Goal: Task Accomplishment & Management: Complete application form

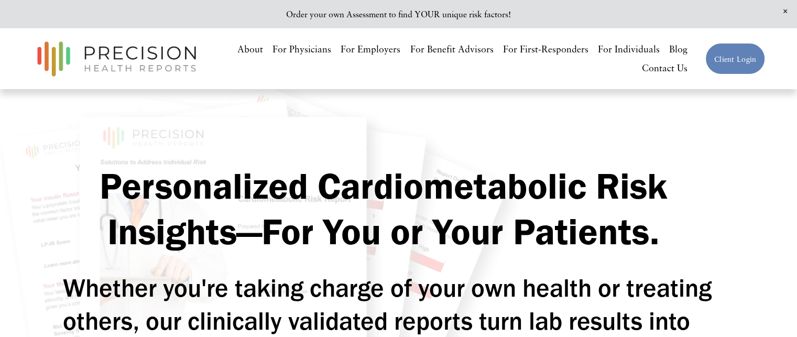
click at [729, 51] on link "Client Login" at bounding box center [735, 59] width 60 height 32
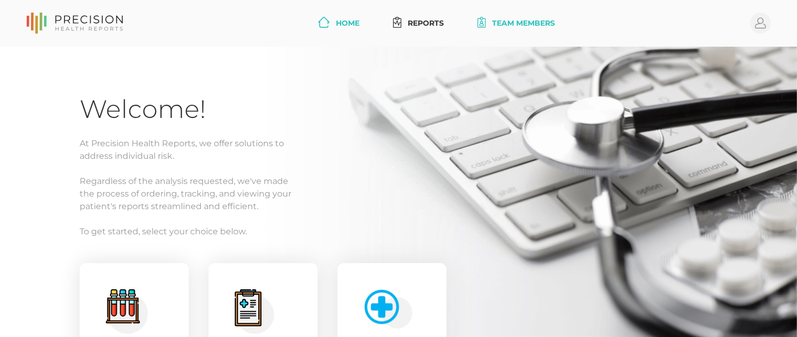
click at [511, 20] on link "Team Members" at bounding box center [516, 23] width 86 height 19
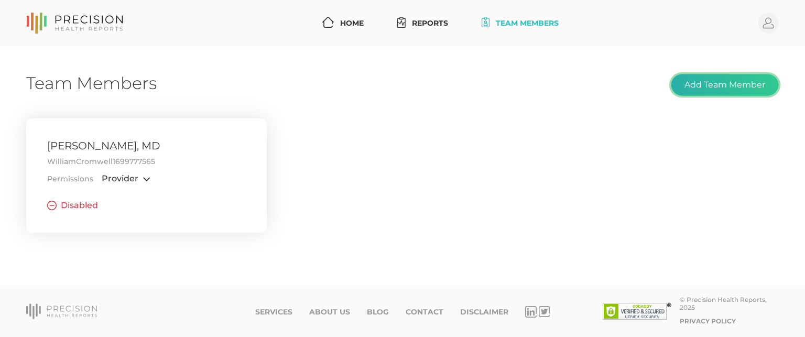
click at [706, 87] on button "Add Team Member" at bounding box center [725, 85] width 108 height 22
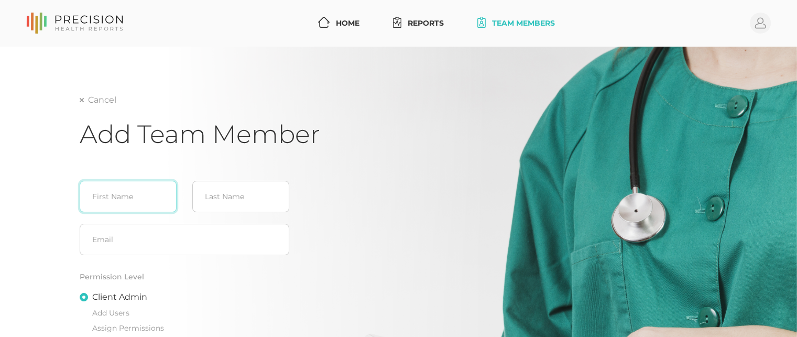
click at [135, 201] on input "text" at bounding box center [128, 196] width 97 height 31
type input "[PERSON_NAME]"
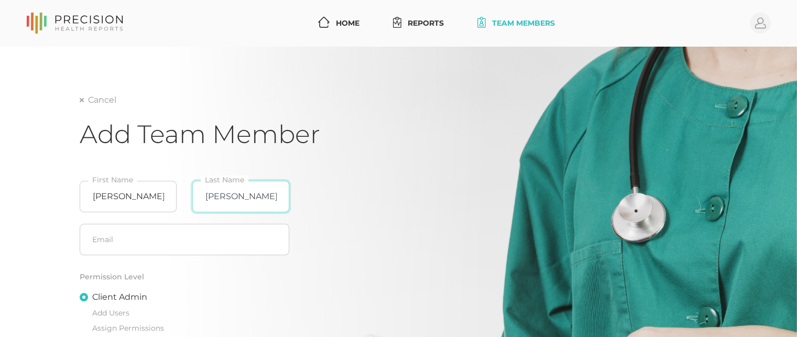
type input "[PERSON_NAME]"
click at [100, 238] on input "text" at bounding box center [185, 239] width 210 height 31
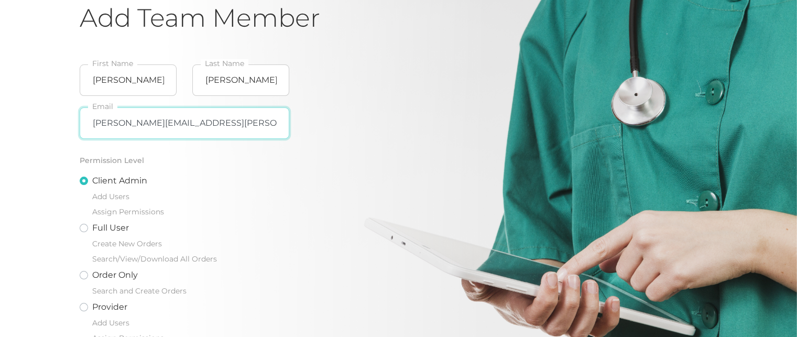
scroll to position [168, 0]
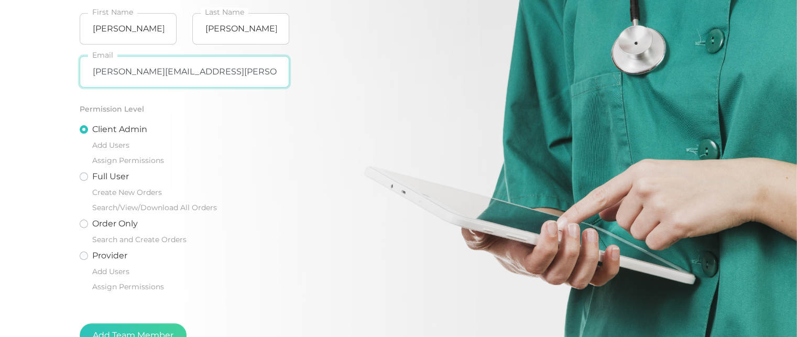
type input "[PERSON_NAME][EMAIL_ADDRESS][PERSON_NAME][DOMAIN_NAME]"
click at [92, 176] on label "Full User Create New Orders Search/View/Download All Orders" at bounding box center [154, 193] width 125 height 47
click at [84, 176] on input "Full User Create New Orders Search/View/Download All Orders" at bounding box center [84, 175] width 8 height 10
radio input "true"
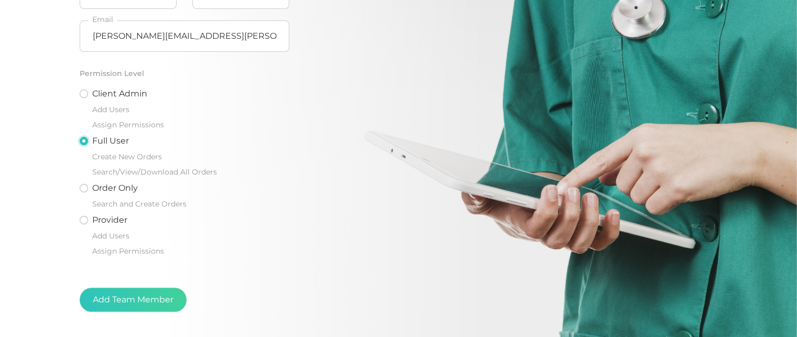
scroll to position [211, 0]
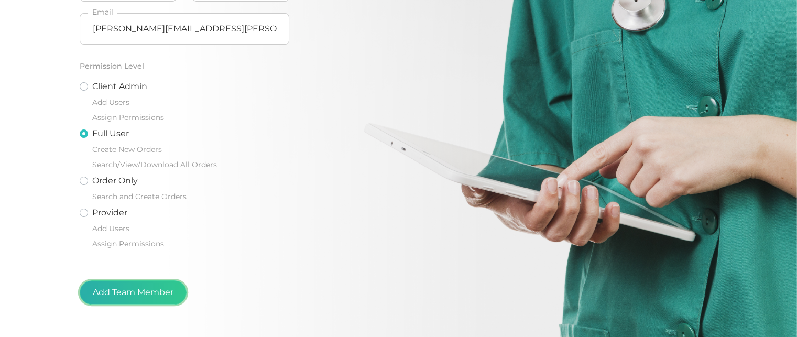
click at [135, 288] on button "Add Team Member" at bounding box center [133, 292] width 107 height 24
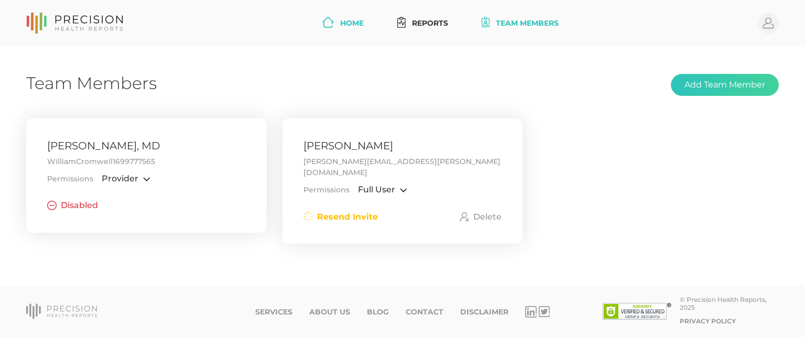
click at [350, 24] on link "Home" at bounding box center [343, 23] width 50 height 19
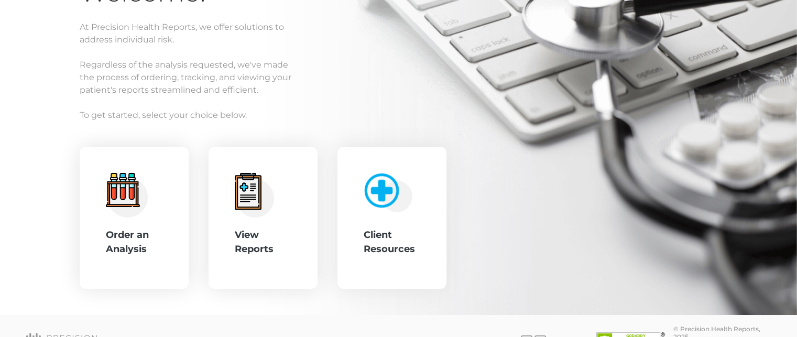
scroll to position [133, 0]
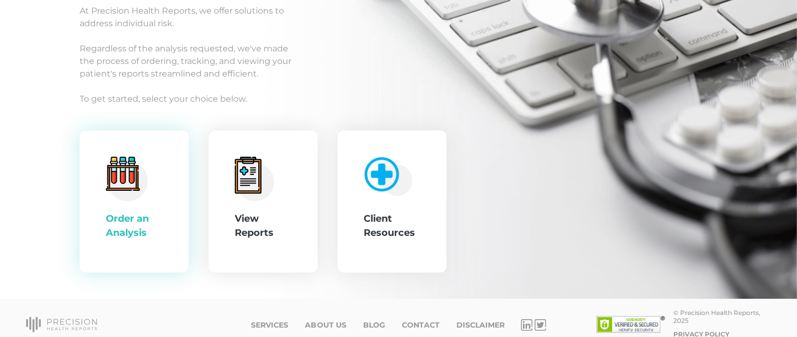
click at [121, 217] on div "Order an Analysis" at bounding box center [134, 226] width 57 height 28
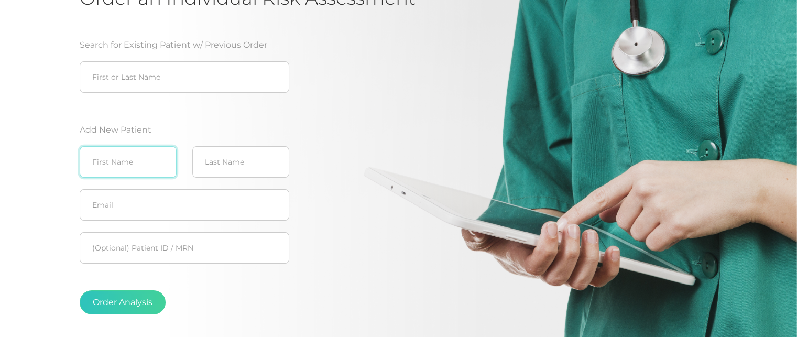
click at [143, 166] on input "text" at bounding box center [128, 161] width 97 height 31
type input "[PERSON_NAME]"
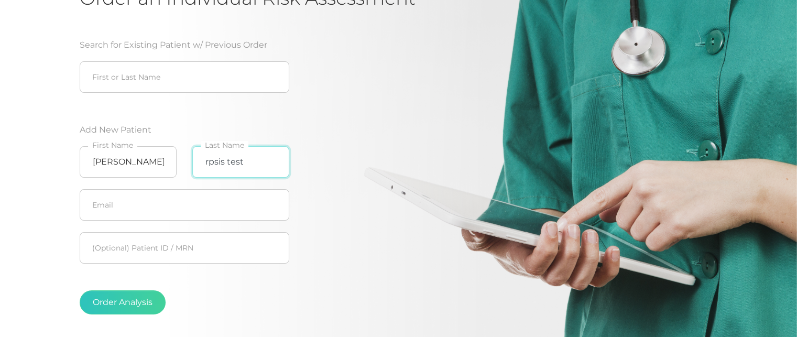
type input "rpsis test"
click at [129, 202] on input "text" at bounding box center [185, 204] width 210 height 31
click at [312, 245] on div "Search for Existing Patient w/ Previous Order First or Last Name Add New Patien…" at bounding box center [247, 180] width 335 height 309
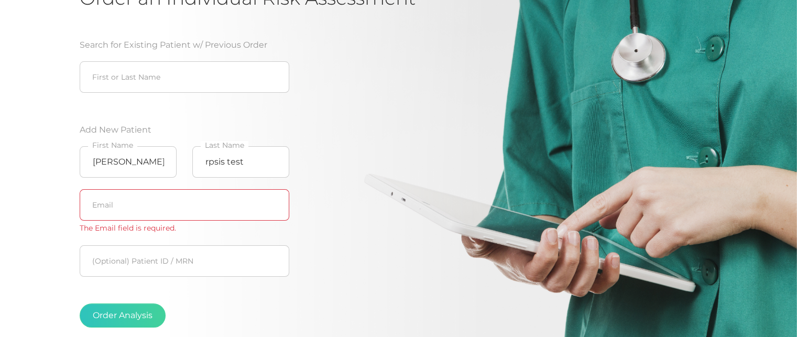
click at [312, 245] on div "Search for Existing Patient w/ Previous Order First or Last Name Add New Patien…" at bounding box center [247, 187] width 335 height 322
